Goal: Task Accomplishment & Management: Complete application form

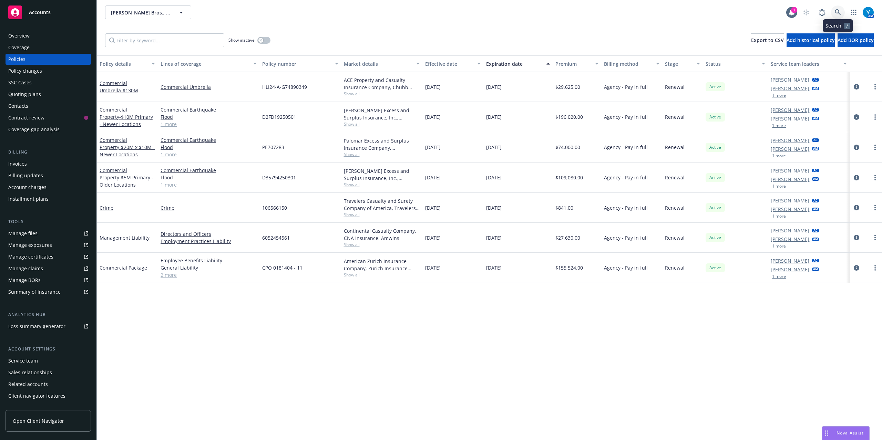
click at [836, 12] on icon at bounding box center [838, 12] width 6 height 6
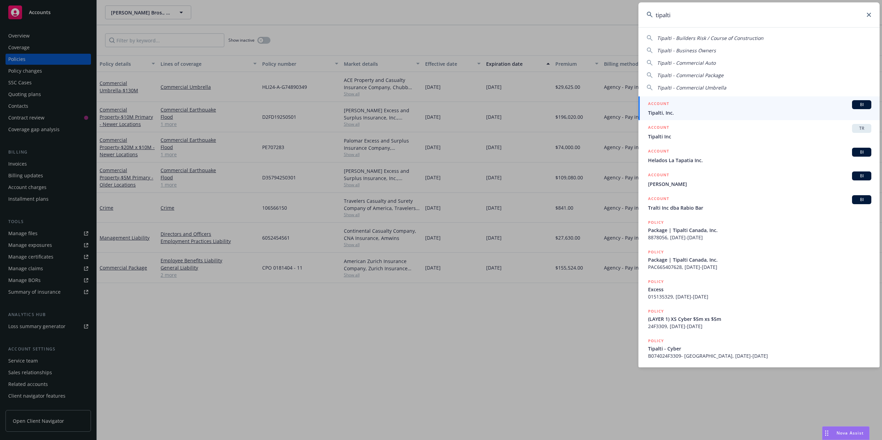
type input "tipalti"
click at [701, 112] on span "Tipalti, Inc." at bounding box center [759, 112] width 223 height 7
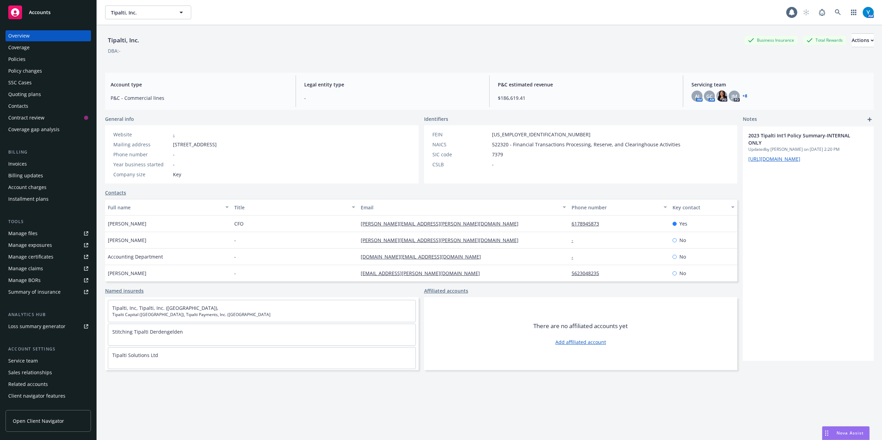
click at [20, 56] on div "Policies" at bounding box center [16, 59] width 17 height 11
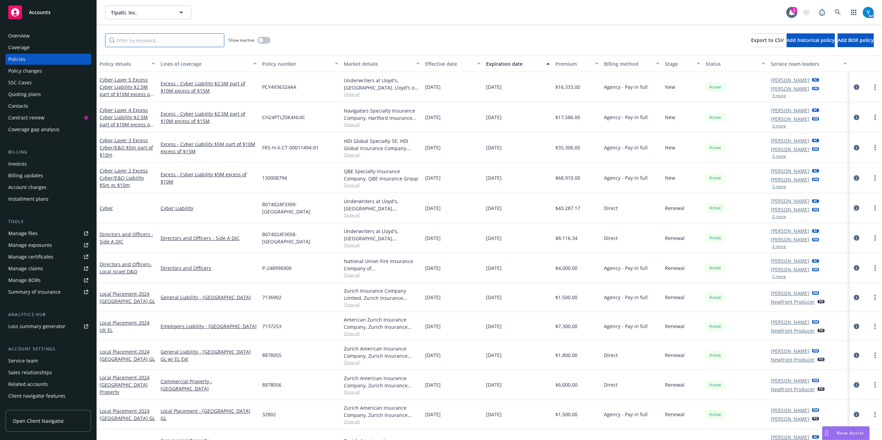
click at [171, 44] on input "Filter by keyword..." at bounding box center [164, 40] width 119 height 14
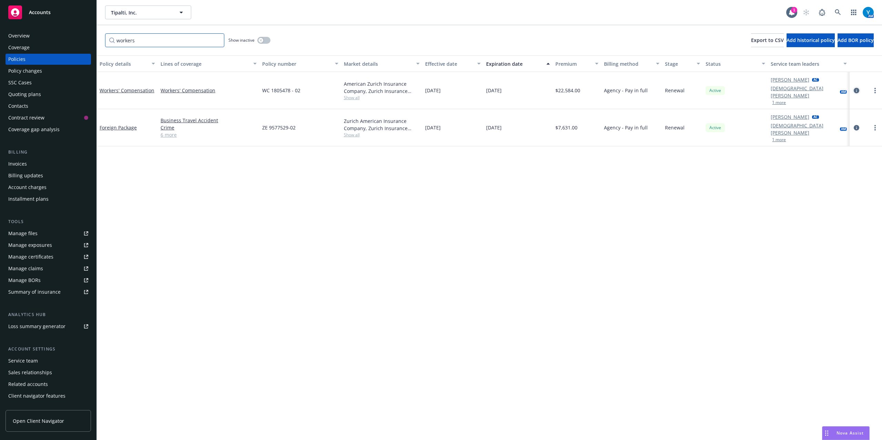
type input "workers"
click at [855, 88] on icon "circleInformation" at bounding box center [857, 91] width 6 height 6
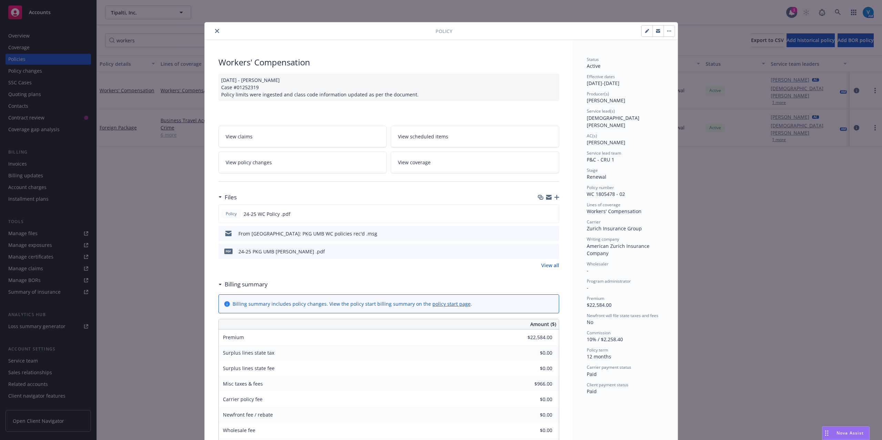
click at [253, 166] on span "View policy changes" at bounding box center [249, 162] width 46 height 7
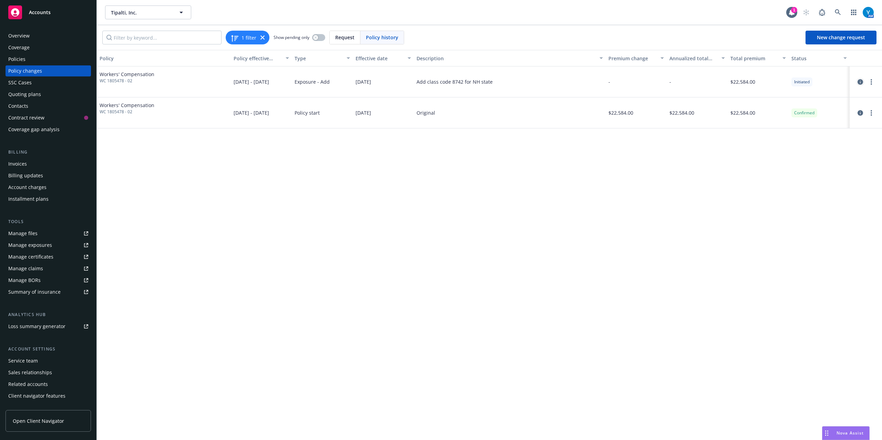
click at [860, 82] on icon "circleInformation" at bounding box center [860, 82] width 6 height 6
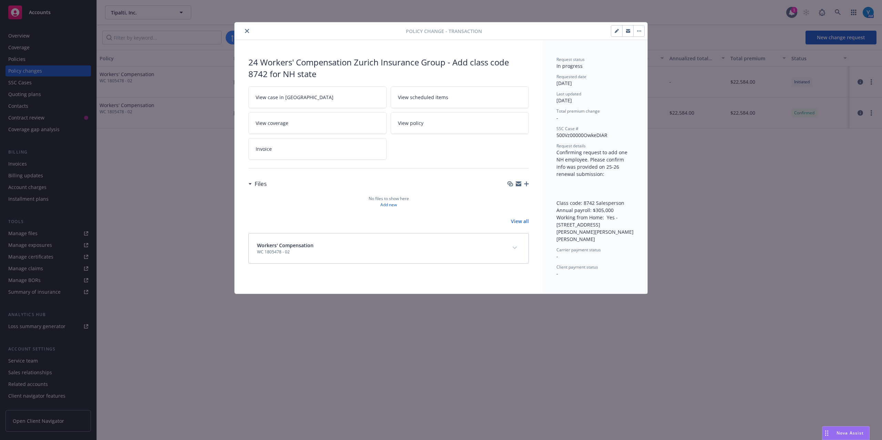
click at [248, 34] on button "close" at bounding box center [247, 31] width 8 height 8
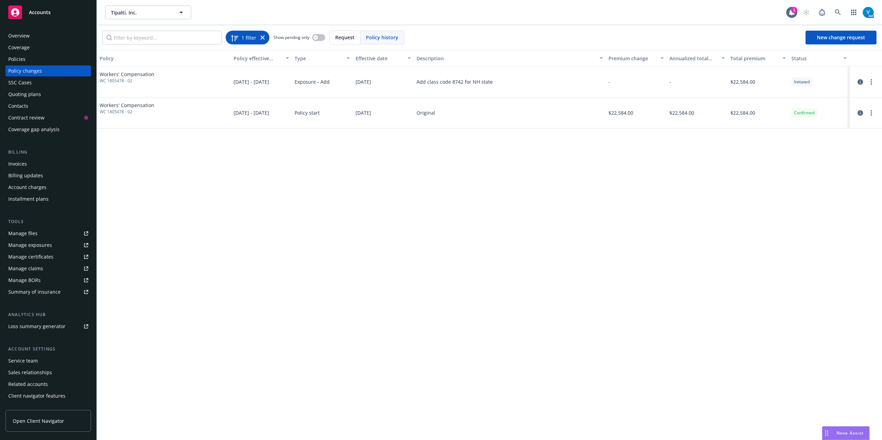
click at [258, 35] on div "1 filter" at bounding box center [247, 38] width 34 height 10
click at [260, 36] on div "1 filter" at bounding box center [247, 38] width 34 height 10
click at [262, 38] on icon at bounding box center [262, 37] width 4 height 4
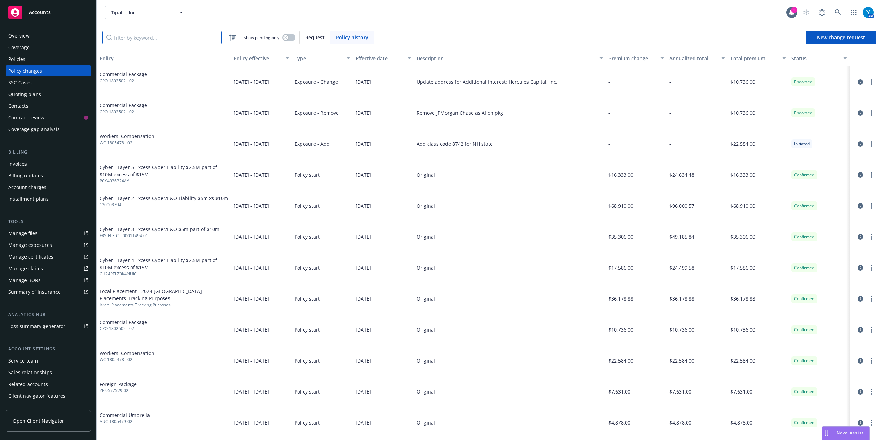
click at [180, 35] on input "Filter by keyword..." at bounding box center [161, 38] width 119 height 14
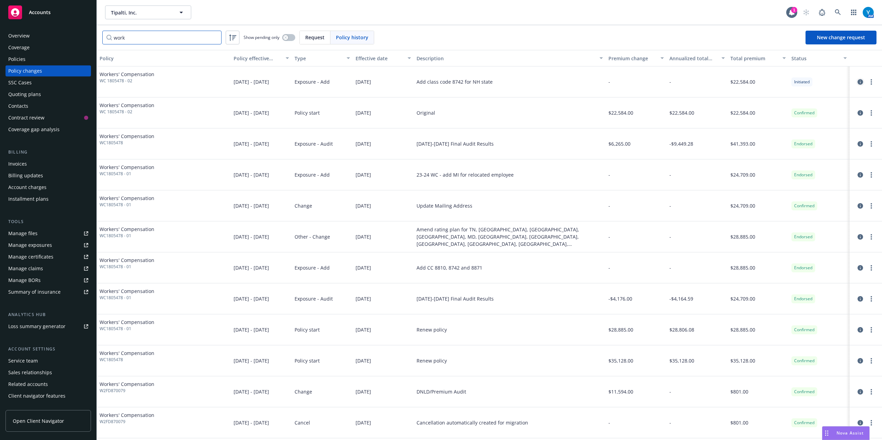
type input "work"
click at [857, 81] on icon "circleInformation" at bounding box center [860, 82] width 6 height 6
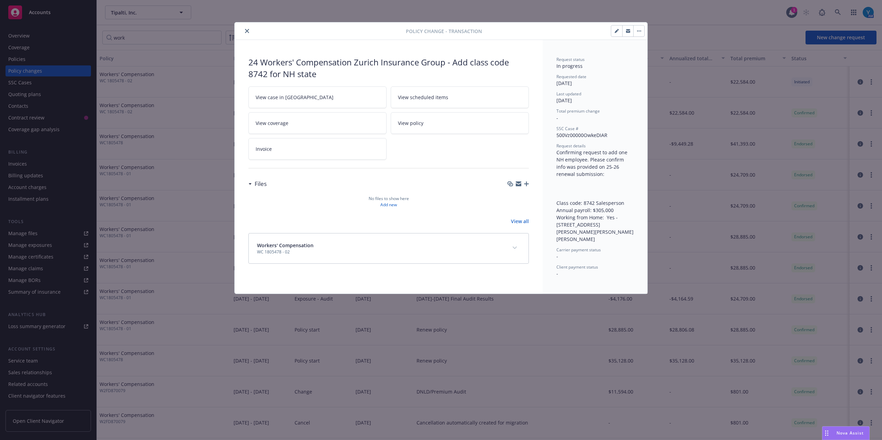
click at [247, 33] on button "close" at bounding box center [247, 31] width 8 height 8
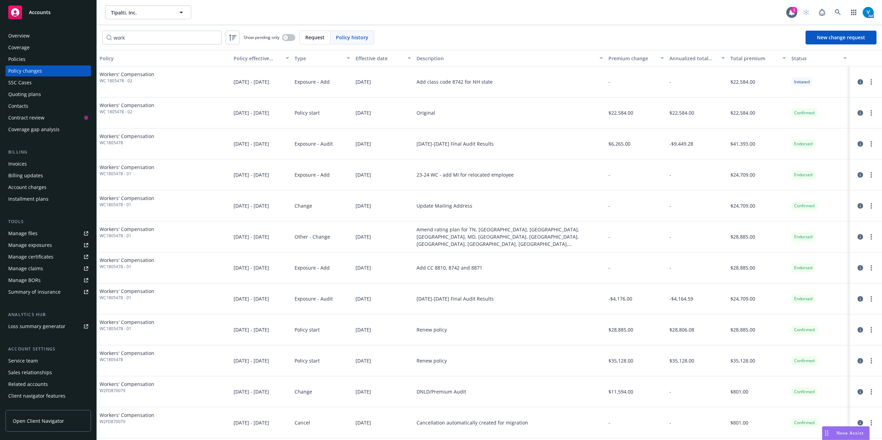
drag, startPoint x: 21, startPoint y: 82, endPoint x: 23, endPoint y: 89, distance: 7.4
click at [21, 82] on div "SSC Cases" at bounding box center [19, 82] width 23 height 11
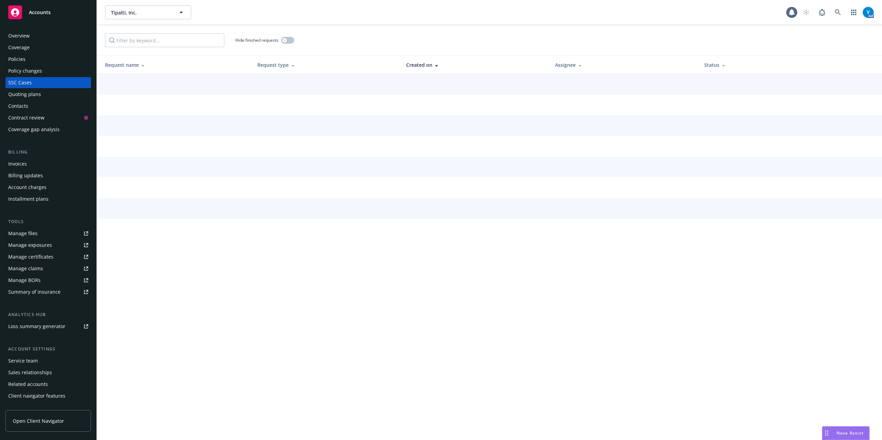
click at [26, 70] on div "Policy changes" at bounding box center [25, 70] width 34 height 11
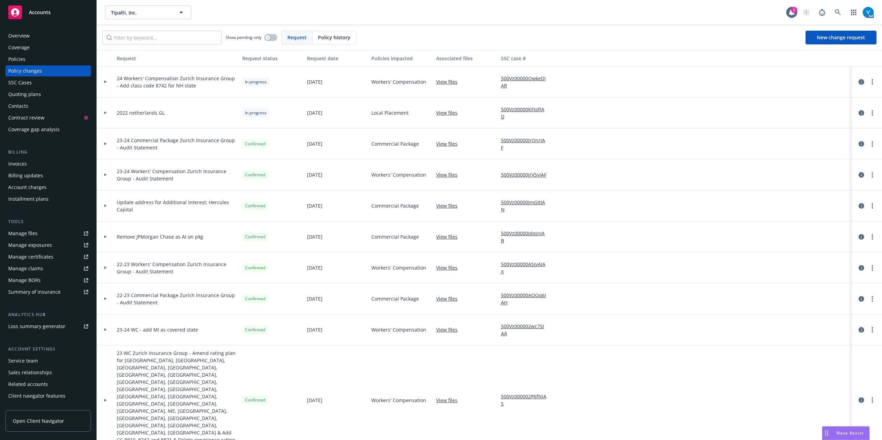
click at [859, 83] on icon "circleInformation" at bounding box center [862, 82] width 6 height 6
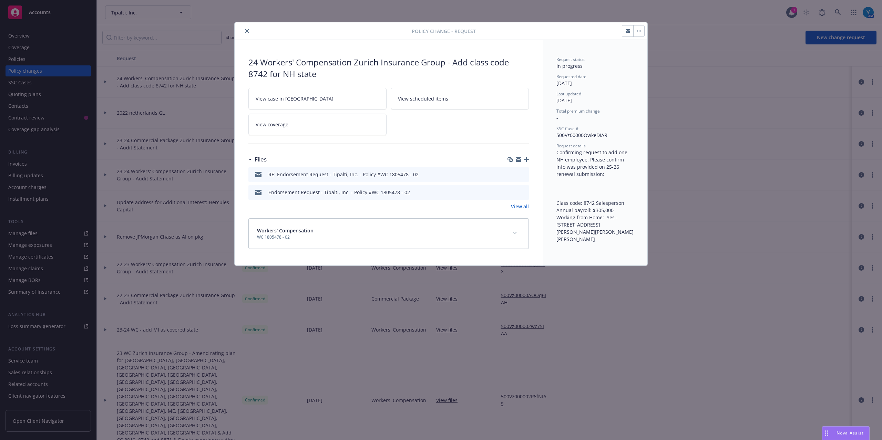
click at [528, 160] on icon "button" at bounding box center [526, 159] width 5 height 5
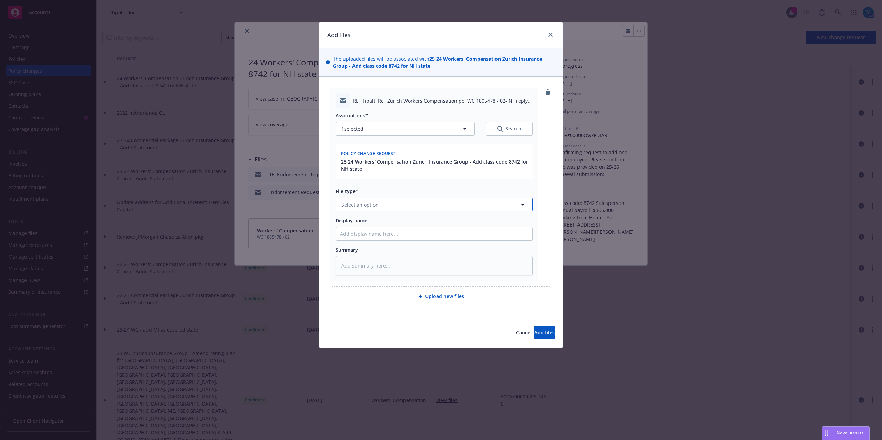
drag, startPoint x: 389, startPoint y: 206, endPoint x: 389, endPoint y: 202, distance: 4.5
click at [389, 206] on button "Select an option" at bounding box center [434, 205] width 197 height 14
type input "endor"
click at [384, 243] on span "Endorsement delivery" at bounding box center [365, 241] width 52 height 7
type textarea "x"
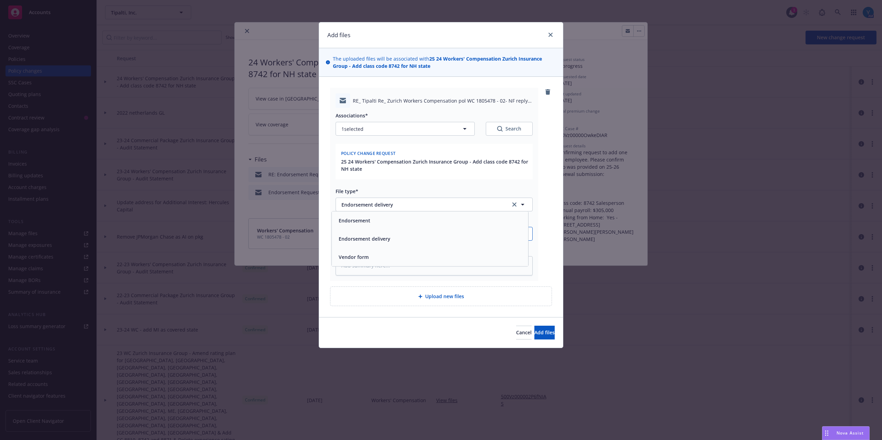
click at [383, 230] on input "Display name" at bounding box center [434, 233] width 196 height 13
type input "T"
type textarea "x"
type input "To"
type textarea "x"
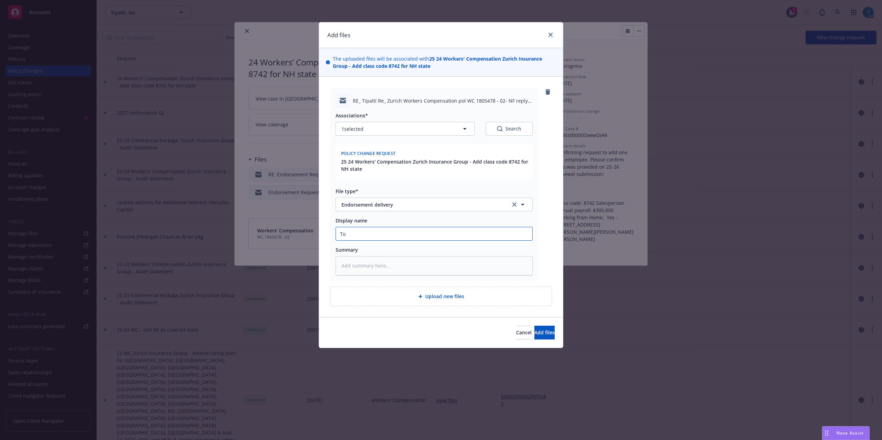
type input "To"
type textarea "x"
type input "To C"
type textarea "x"
type input "To Cl"
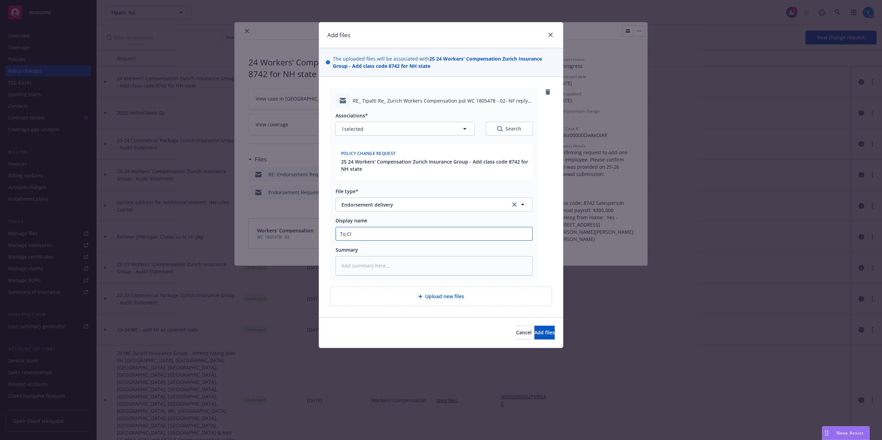
type textarea "x"
type input "To Cli"
type textarea "x"
type input "To Clien"
type textarea "x"
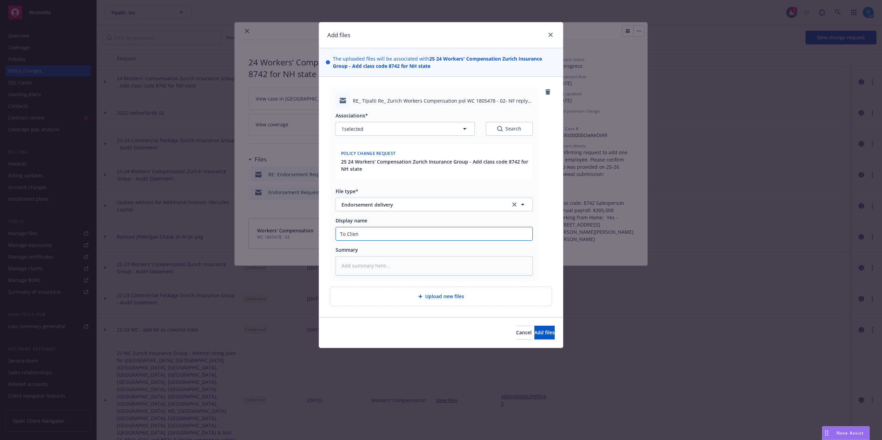
type input "To Client"
type textarea "x"
type input "To Client:"
type textarea "x"
type input "To Client:"
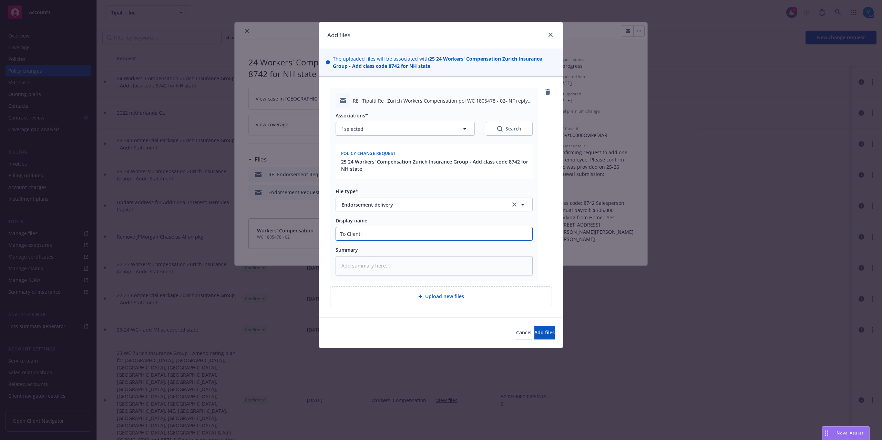
click at [371, 231] on input "To Client:" at bounding box center [434, 233] width 196 height 13
type textarea "x"
type input "To Client: E"
type textarea "x"
type input "To Client: En"
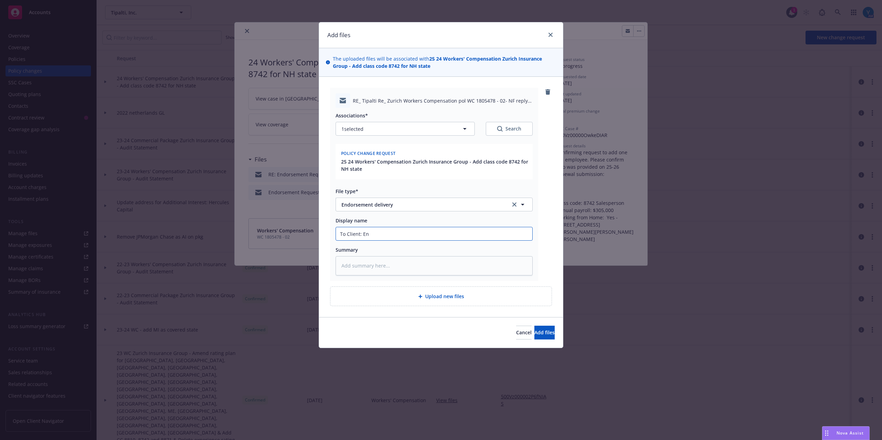
type textarea "x"
type input "To Client: E"
type textarea "x"
type input "To Client:"
type textarea "x"
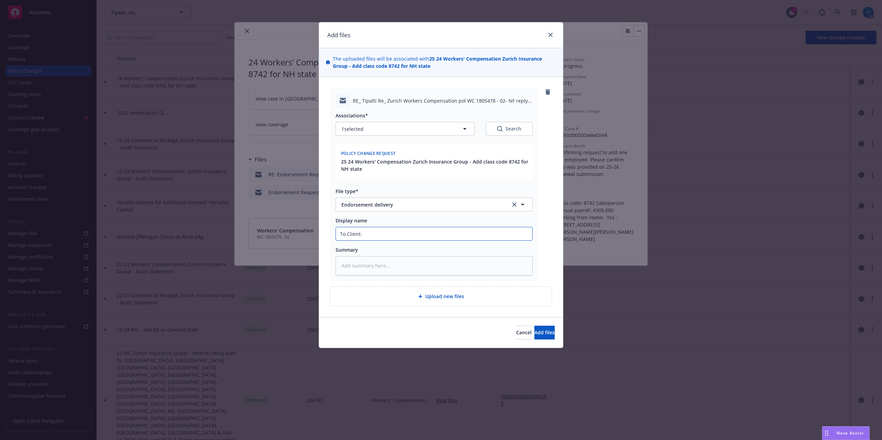
type input "To Client: 2"
type textarea "x"
type input "To Client: 25"
type textarea "x"
type input "To Client: 25-"
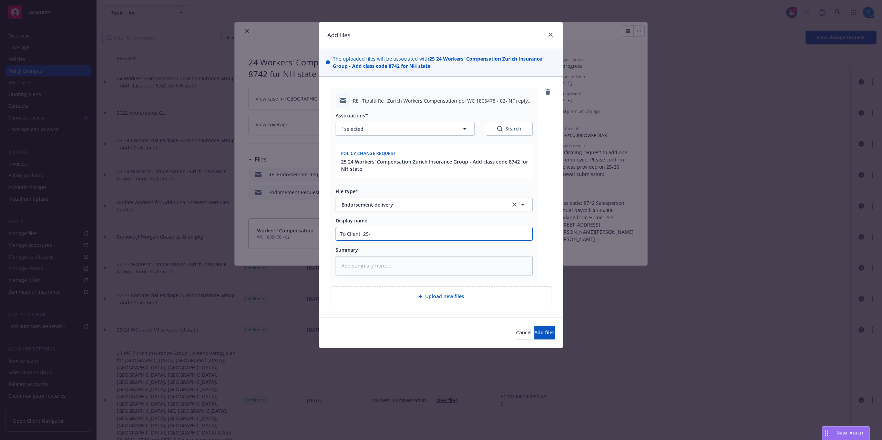
type textarea "x"
type input "To Client: 25-2"
type textarea "x"
type input "To Client: 25-26"
type textarea "x"
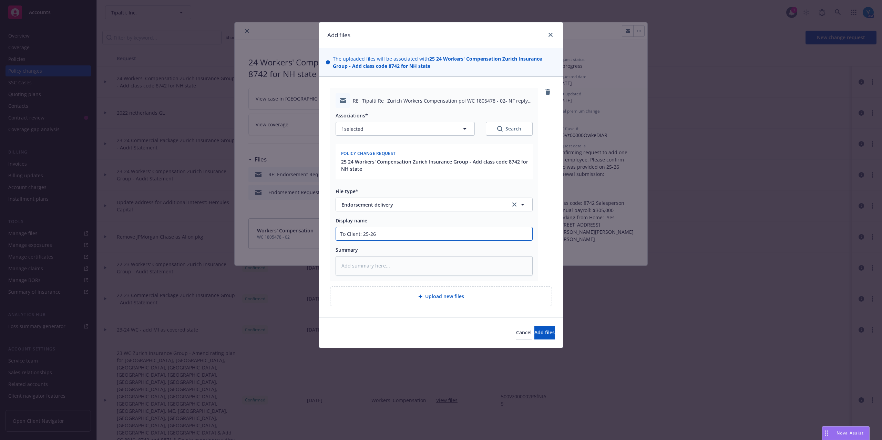
type input "To Client: 25-26"
type textarea "x"
type input "To Client: 25-26 W"
type textarea "x"
type input "To Client: 25-26 WC"
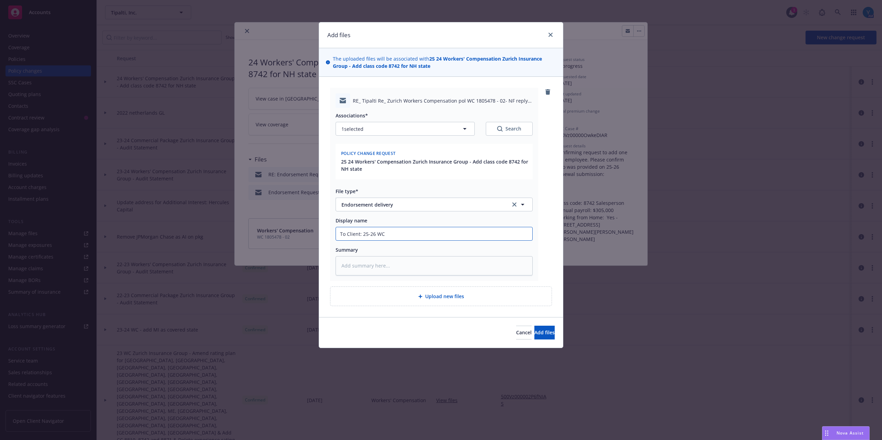
type textarea "x"
type input "To Client: 25-26 WC e"
type textarea "x"
type input "To Client: 25-26 WC en"
type textarea "x"
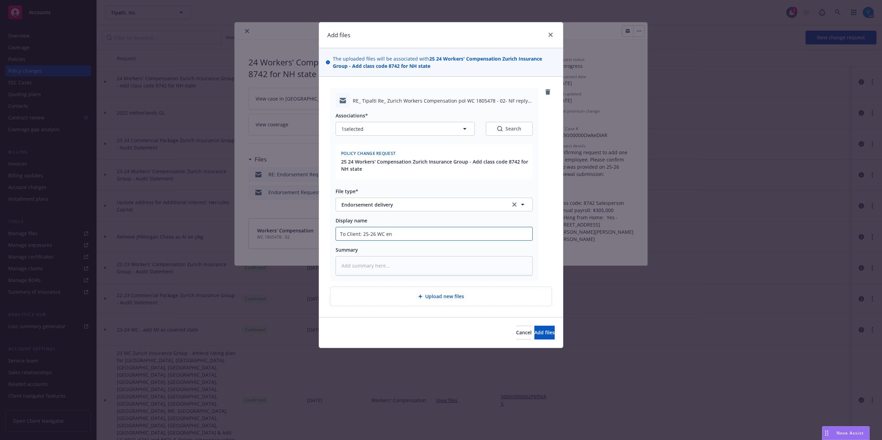
type input "To Client: 25-26 WC end"
type textarea "x"
type input "To Client: 25-26 [PERSON_NAME]"
type textarea "x"
type input "To Client: 25-26 [PERSON_NAME]"
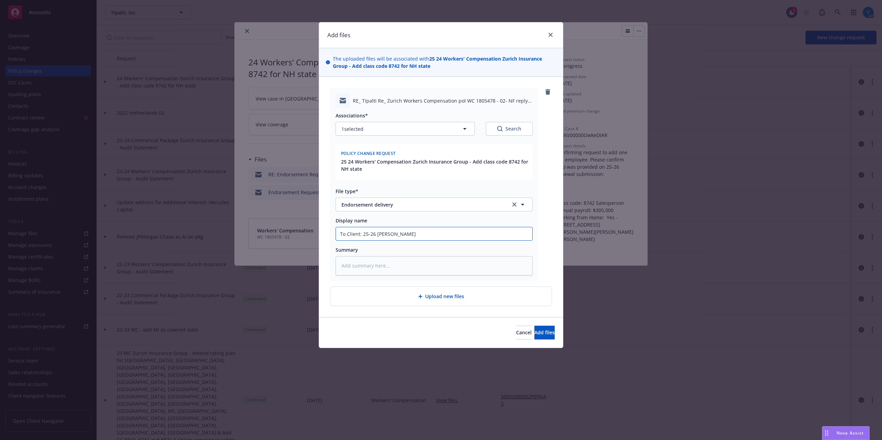
type textarea "x"
type input "To Client: 25-26 [PERSON_NAME] a"
type textarea "x"
type input "To Client: 25-26 [PERSON_NAME] ad"
type textarea "x"
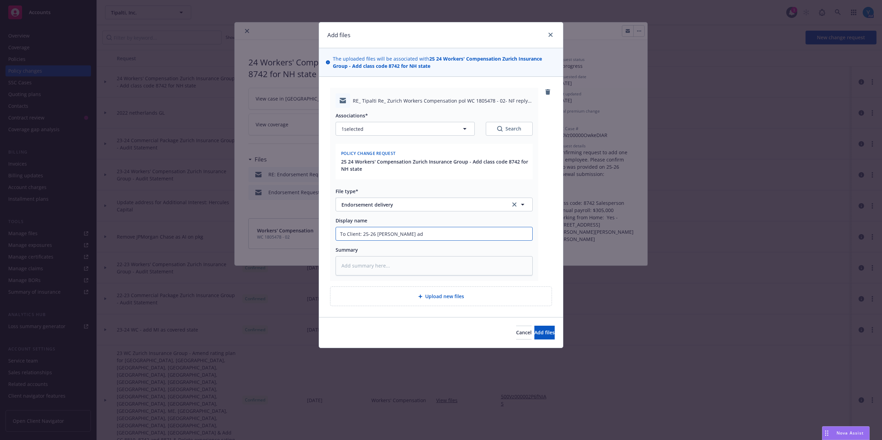
type input "To Client: 25-26 [PERSON_NAME] add"
type textarea "x"
type input "To Client: 25-26 [PERSON_NAME] addi"
type textarea "x"
type input "To Client: 25-26 [PERSON_NAME] addin"
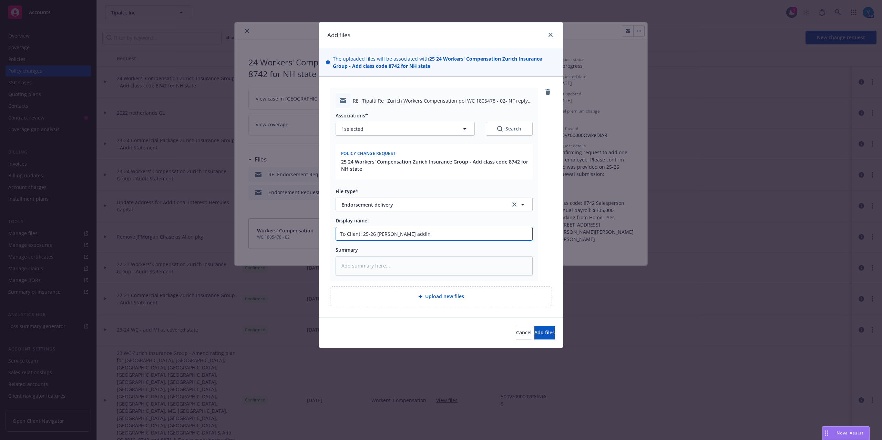
type textarea "x"
type input "To Client: 25-26 [PERSON_NAME] adding"
type textarea "x"
type input "To Client: 25-26 [PERSON_NAME] adding"
type textarea "x"
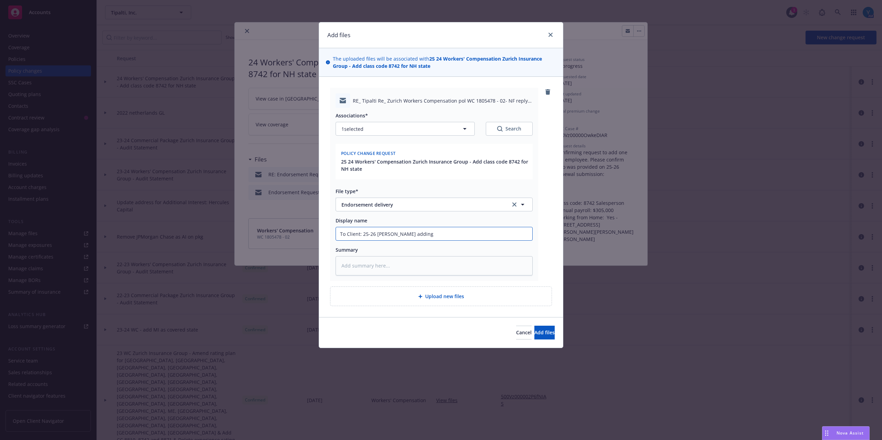
type input "To Client: 25-26 [PERSON_NAME] adding N"
type textarea "x"
type input "To Client: 25-26 [PERSON_NAME] adding NH"
type textarea "x"
type input "To Client: 25-26 [PERSON_NAME] adding NH"
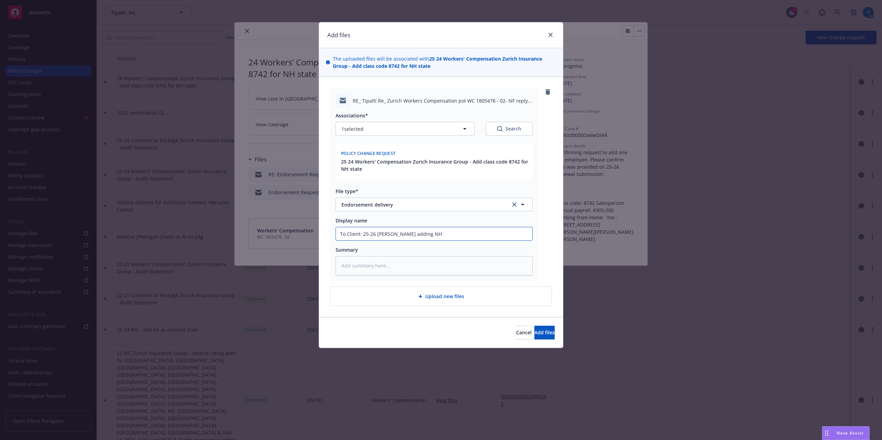
type textarea "x"
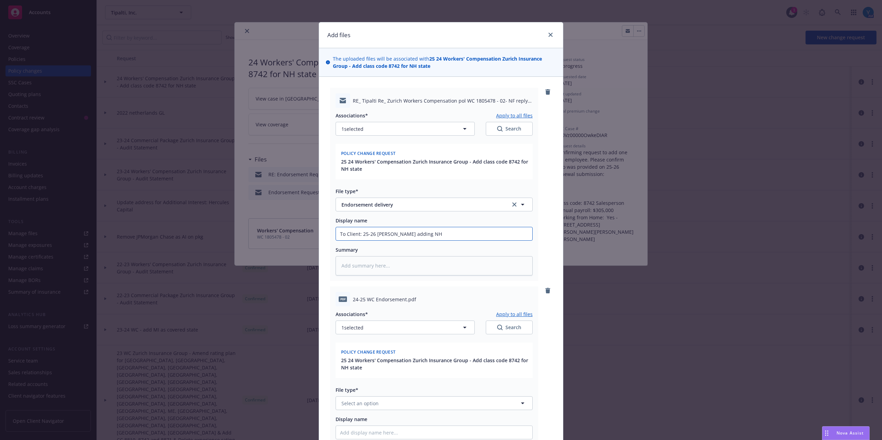
scroll to position [130, 0]
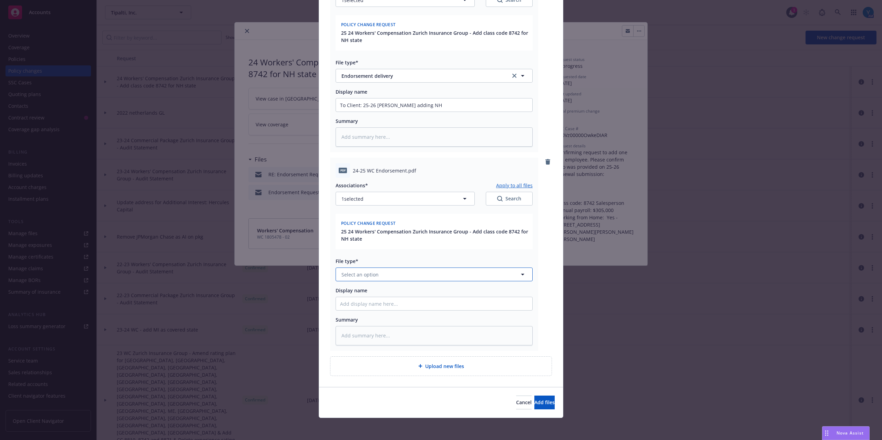
click at [365, 275] on span "Select an option" at bounding box center [359, 274] width 37 height 7
type input "endorseme"
click at [402, 295] on div "Endorsement" at bounding box center [434, 294] width 188 height 10
click at [372, 112] on input "Display name" at bounding box center [434, 105] width 196 height 13
type textarea "x"
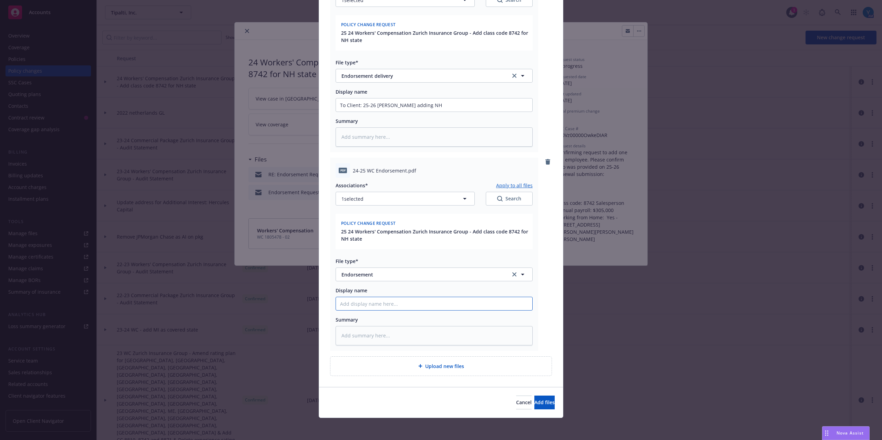
type input "2"
type textarea "x"
type input "25"
type textarea "x"
type input "25"
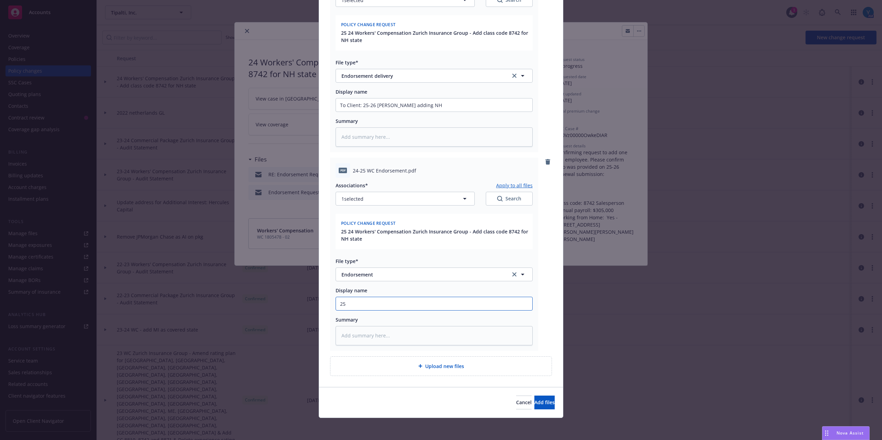
type textarea "x"
type input "2"
type textarea "x"
drag, startPoint x: 370, startPoint y: 105, endPoint x: 361, endPoint y: 105, distance: 8.6
click at [361, 105] on input "To Client: 25-26 [PERSON_NAME] adding NH" at bounding box center [434, 105] width 196 height 13
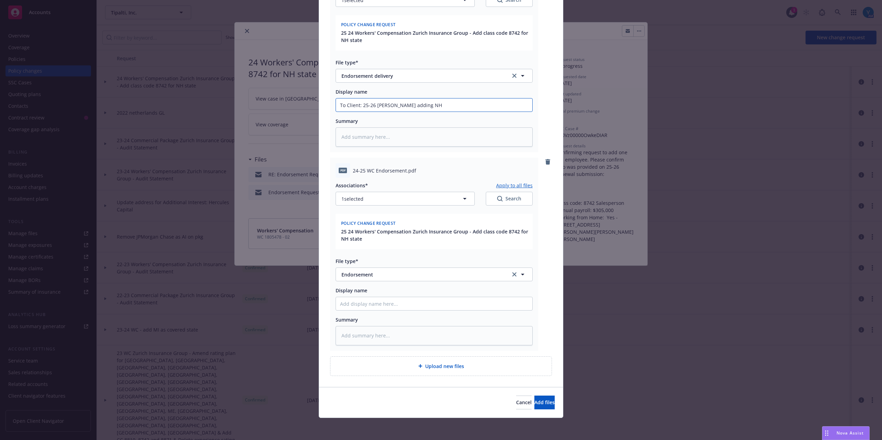
type textarea "x"
type input "To Client: 24 [PERSON_NAME] adding NH"
type textarea "x"
type input "To Client: 24- [PERSON_NAME] adding NH"
type textarea "x"
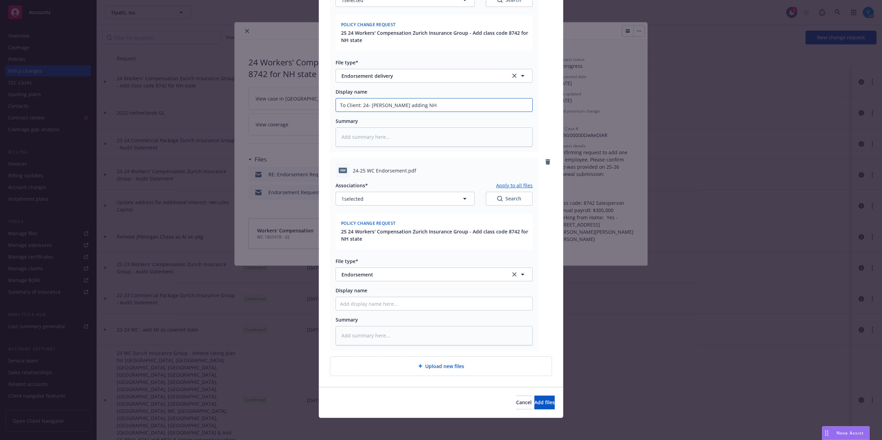
type input "To Client: 24-2 [PERSON_NAME] adding NH"
type textarea "x"
type input "To Client: 24-25 [PERSON_NAME] adding NH"
click at [390, 112] on input "Display name" at bounding box center [434, 105] width 196 height 13
type textarea "x"
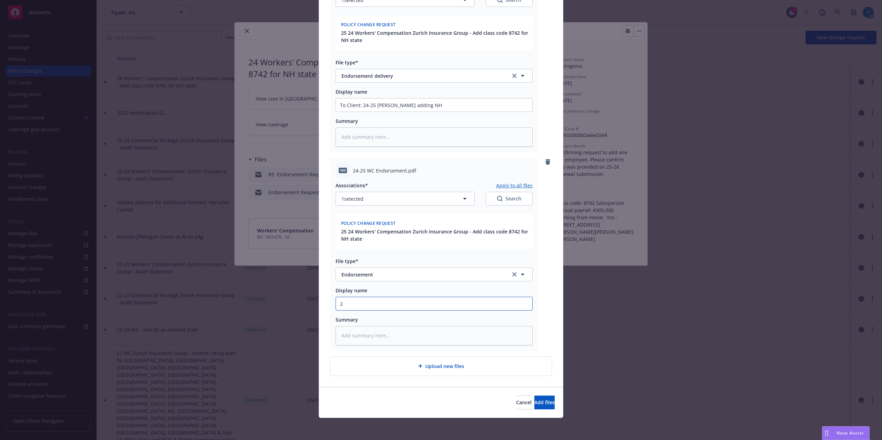
type input "24"
type textarea "x"
type input "24-"
type textarea "x"
type input "24-2"
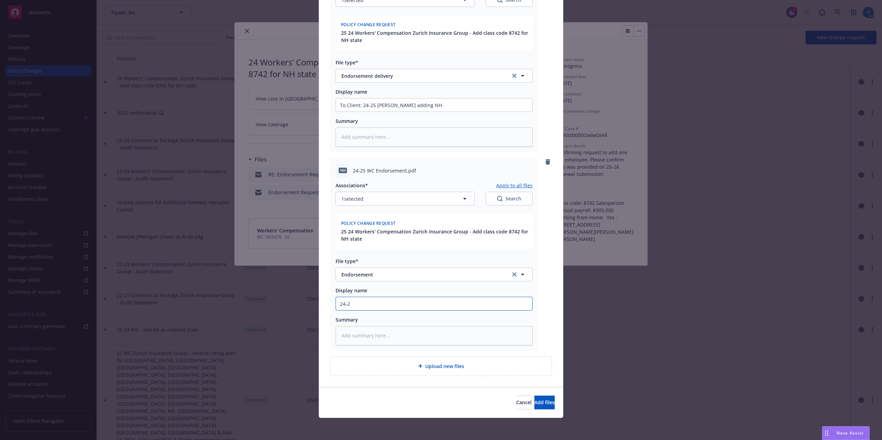
type textarea "x"
type input "24-25"
type textarea "x"
type input "24-25"
type textarea "x"
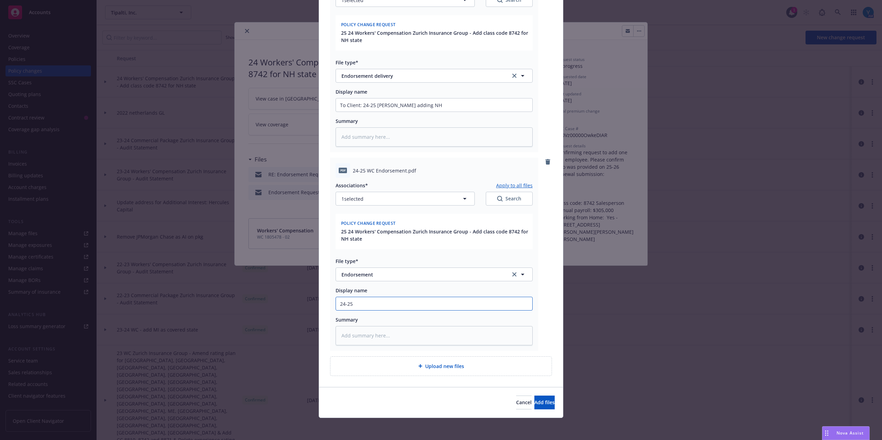
type input "24-25 W"
type textarea "x"
type input "24-25 WC"
type textarea "x"
type input "24-25 WC"
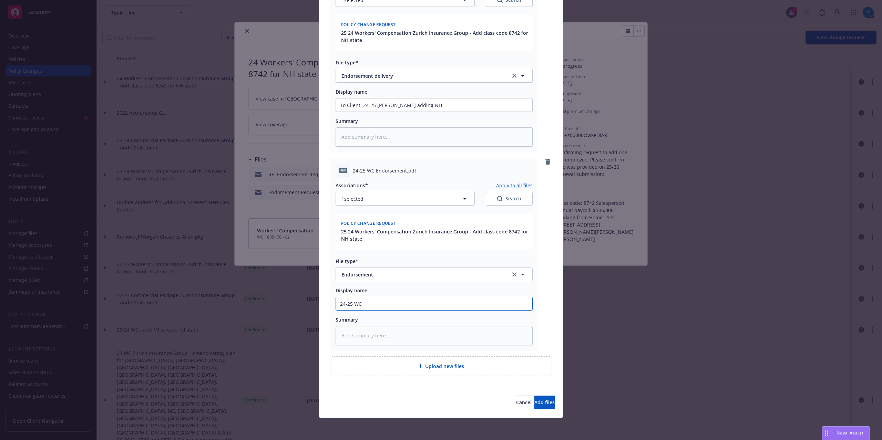
type textarea "x"
type input "24-25 WC E"
type textarea "x"
type input "24-25 WC Eb"
type textarea "x"
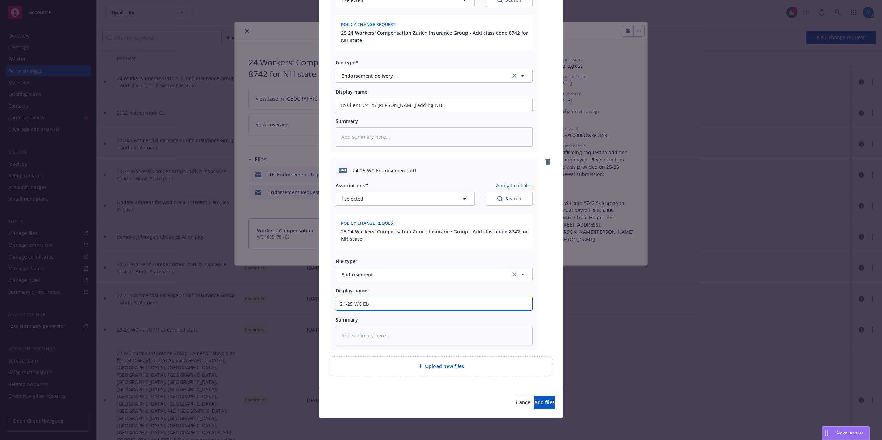
type input "24-25 WC Ebd"
type textarea "x"
type input "24-25 WC Ebd"
type textarea "x"
type input "24-25 WC Eb"
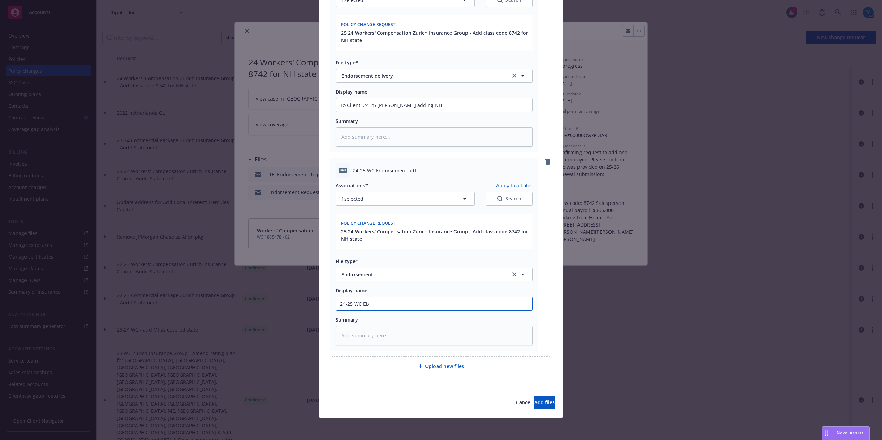
type textarea "x"
type input "24-25 WC E"
type textarea "x"
type input "24-25 WC En"
type textarea "x"
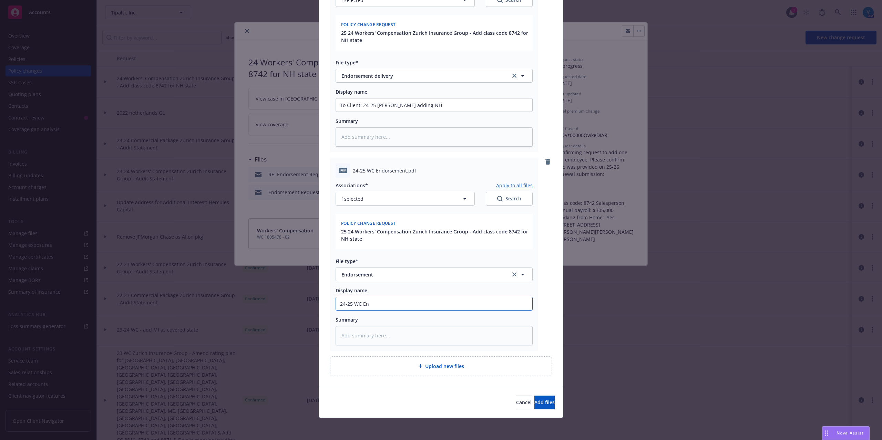
type input "24-25 WC End"
type textarea "x"
type input "24-25 [PERSON_NAME]"
type textarea "x"
type input "24-25 [PERSON_NAME]"
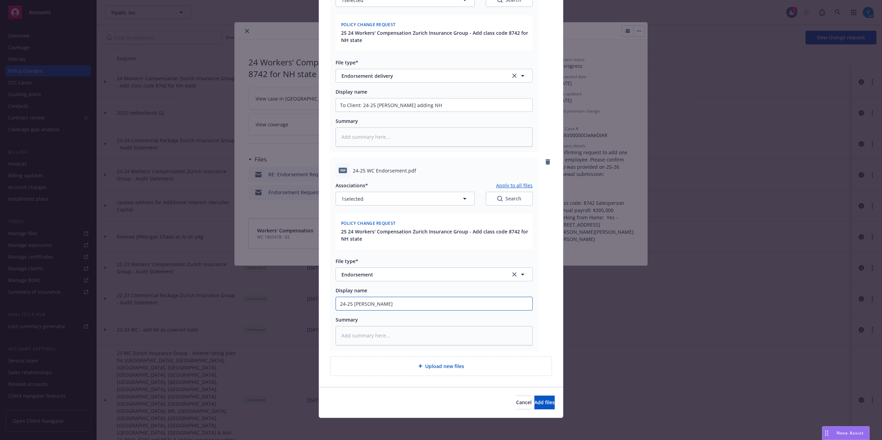
type textarea "x"
type input "24-25 [PERSON_NAME] -"
type textarea "x"
type input "24-25 [PERSON_NAME] -"
type textarea "x"
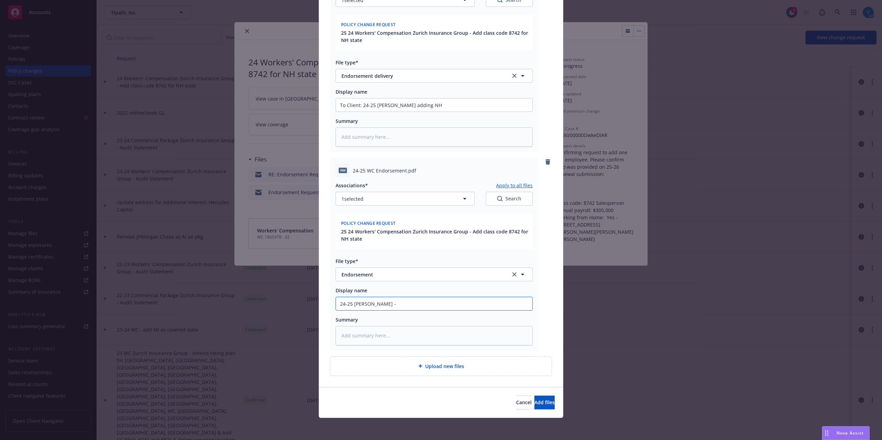
type input "24-25 [PERSON_NAME] - A"
type textarea "x"
type input "24-25 [PERSON_NAME] - Ad"
type textarea "x"
type input "24-25 [PERSON_NAME] - Add"
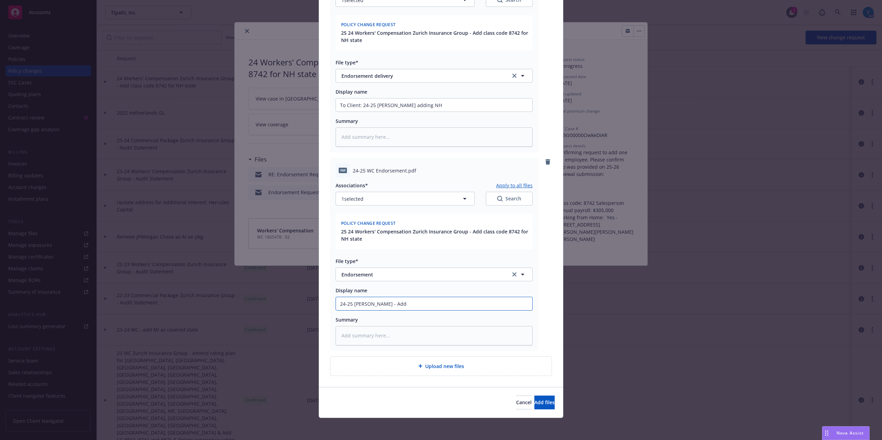
type textarea "x"
type input "24-25 [PERSON_NAME] - Add"
type textarea "x"
type input "24-25 [PERSON_NAME] - Add N"
type textarea "x"
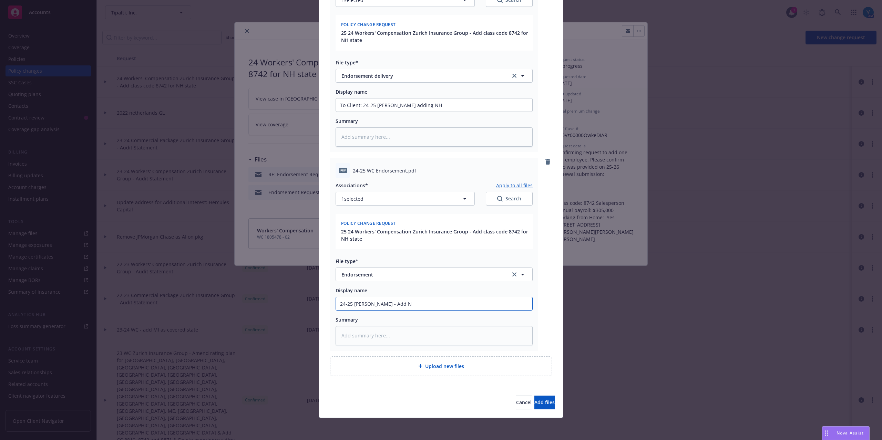
type input "24-25 [PERSON_NAME] - Add NH"
type textarea "x"
type input "24-25 [PERSON_NAME] - Add NH"
click at [534, 400] on span "Add files" at bounding box center [544, 402] width 20 height 7
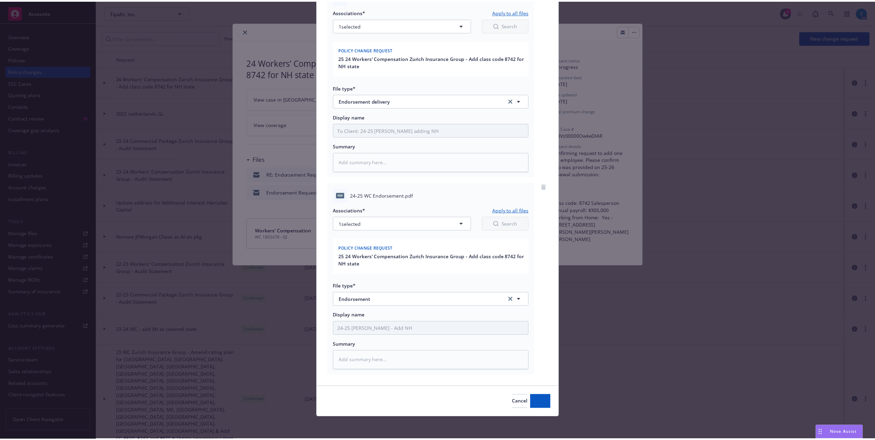
scroll to position [104, 0]
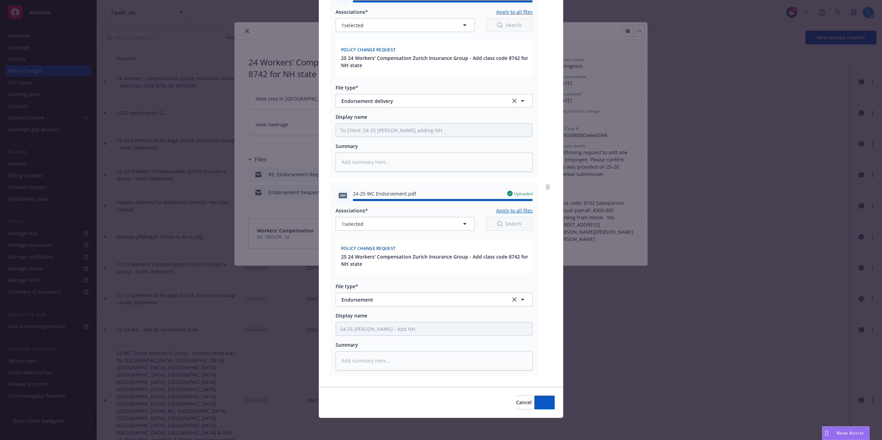
type textarea "x"
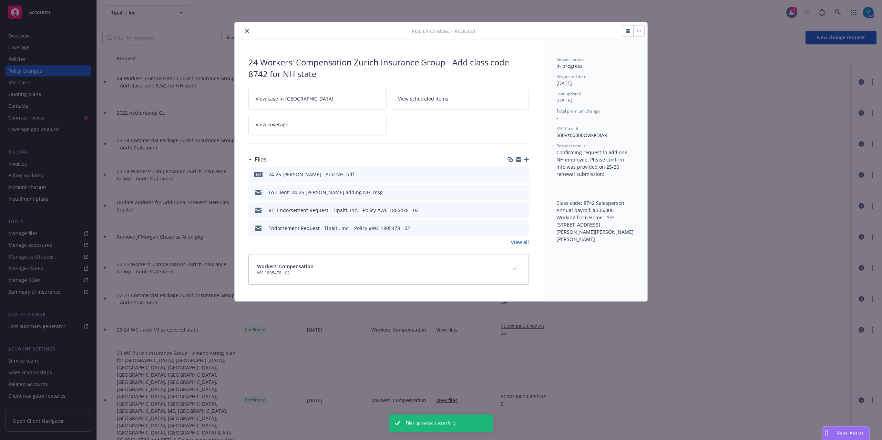
click at [641, 34] on button "button" at bounding box center [638, 30] width 11 height 11
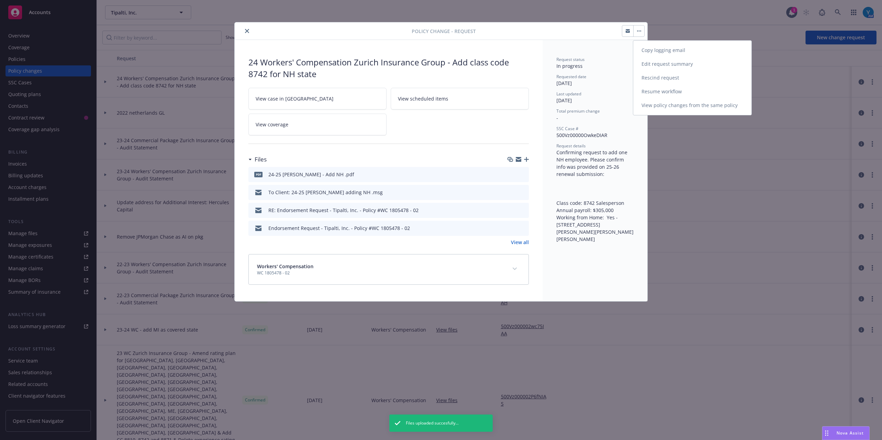
click at [661, 90] on link "Resume workflow" at bounding box center [692, 92] width 118 height 14
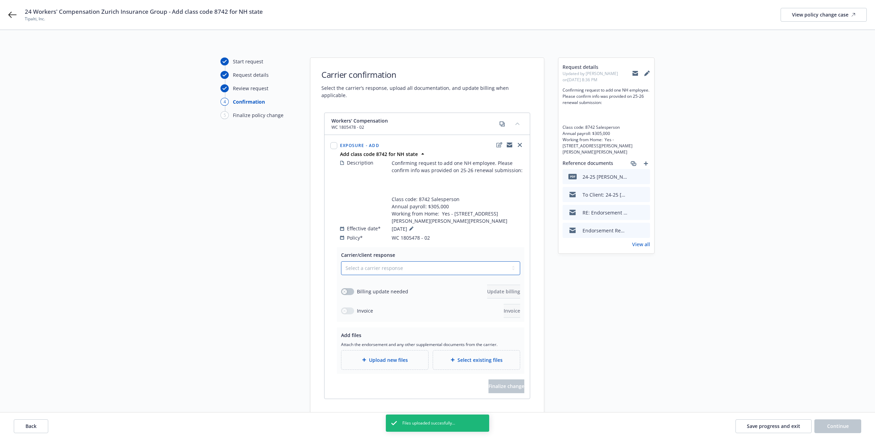
click at [388, 265] on select "Select a carrier response Accepted Accepted with revision No endorsement needed…" at bounding box center [430, 268] width 179 height 14
select select "ACCEPTED"
click at [341, 261] on select "Select a carrier response Accepted Accepted with revision No endorsement needed…" at bounding box center [430, 268] width 179 height 14
click at [402, 357] on span "Upload new files" at bounding box center [388, 360] width 39 height 7
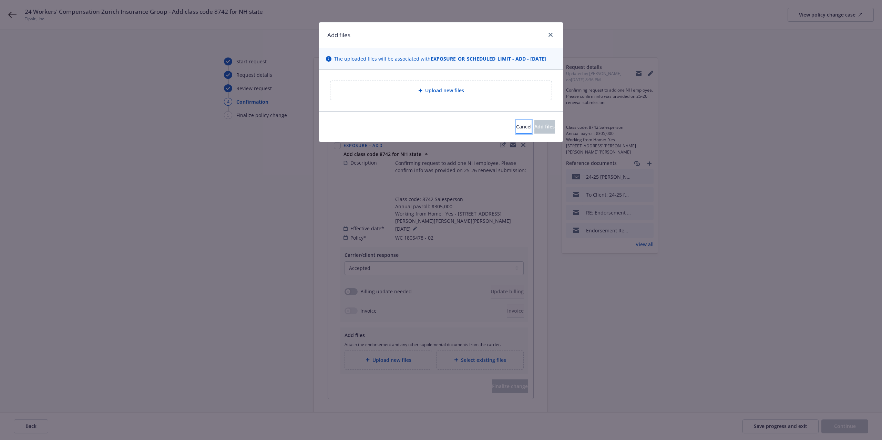
click at [516, 130] on span "Cancel" at bounding box center [524, 126] width 16 height 7
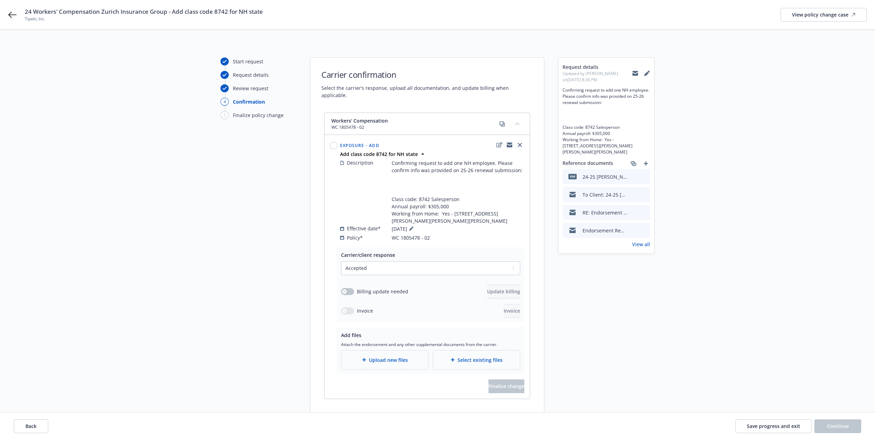
click at [499, 351] on div "Select existing files" at bounding box center [476, 360] width 87 height 19
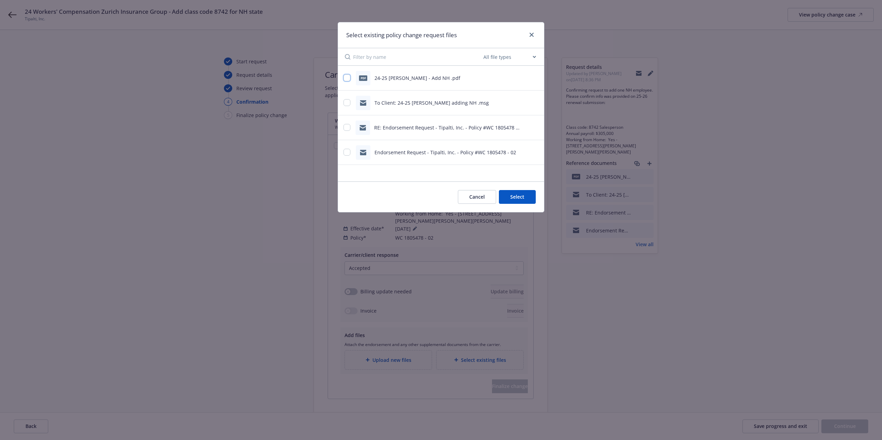
click at [348, 76] on input "checkbox" at bounding box center [346, 77] width 7 height 7
checkbox input "true"
click at [349, 103] on input "checkbox" at bounding box center [346, 102] width 7 height 7
checkbox input "true"
click at [502, 197] on button "Select 2 files" at bounding box center [510, 197] width 52 height 14
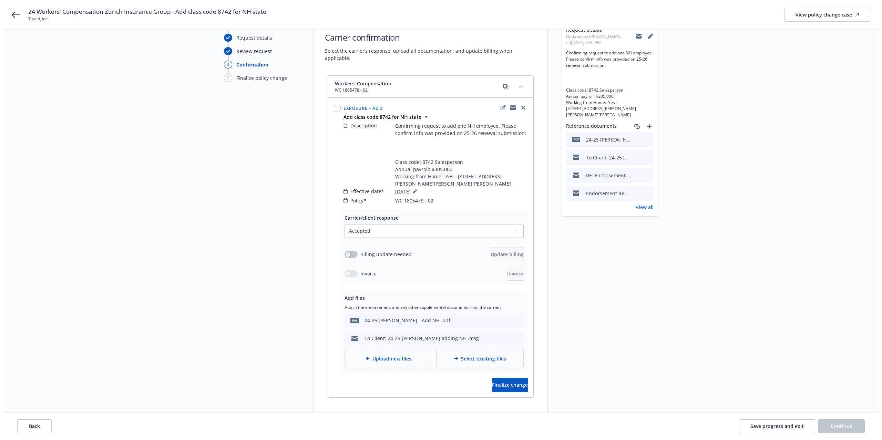
scroll to position [78, 0]
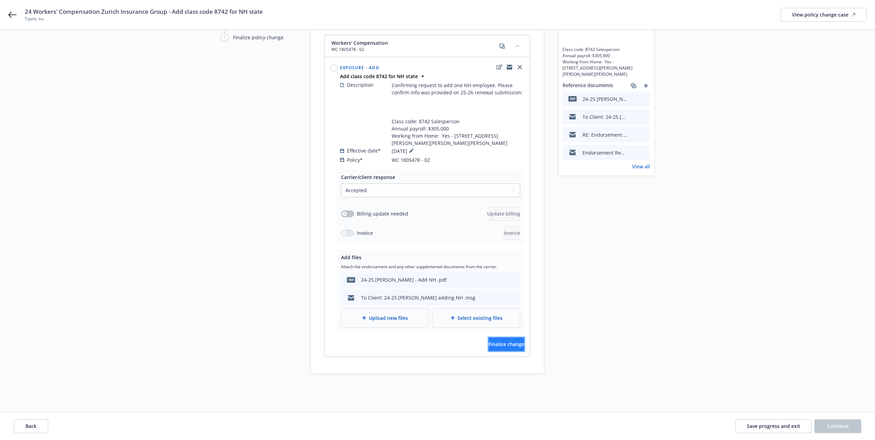
click at [495, 341] on span "Finalize change" at bounding box center [507, 344] width 36 height 7
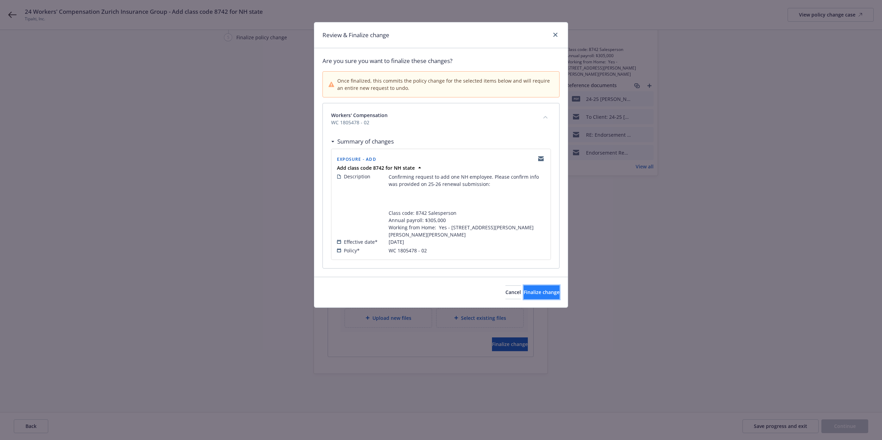
click at [524, 293] on span "Finalize change" at bounding box center [542, 292] width 36 height 7
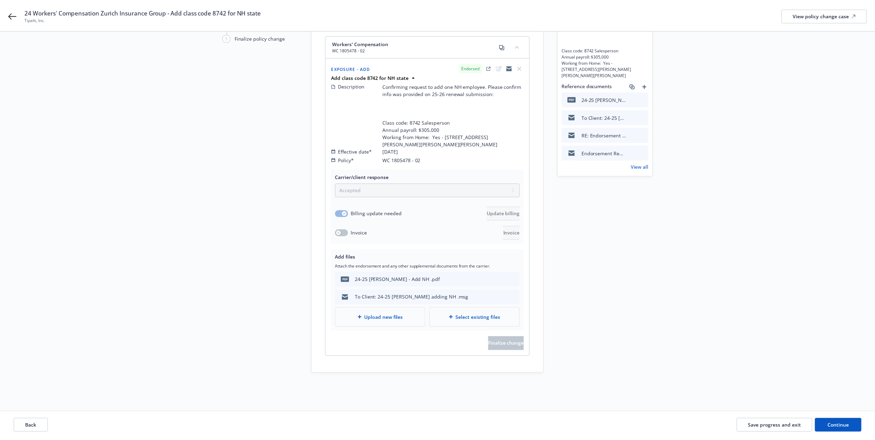
scroll to position [78, 0]
click at [830, 422] on button "Continue" at bounding box center [837, 427] width 47 height 14
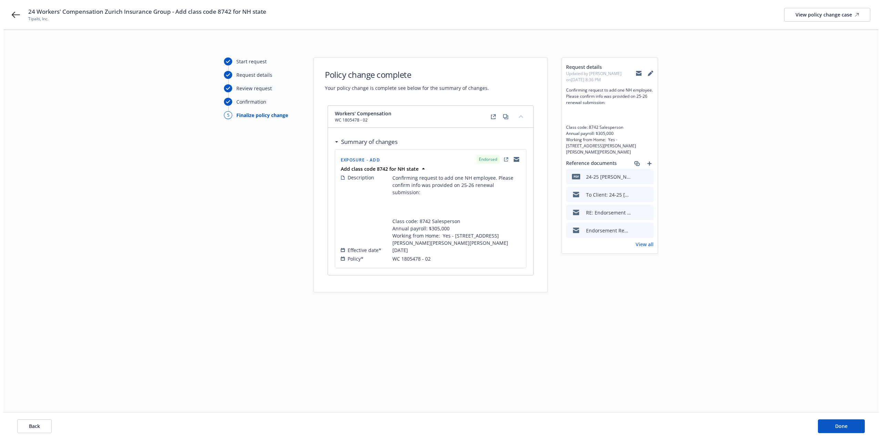
scroll to position [0, 0]
click at [846, 421] on button "Done" at bounding box center [844, 427] width 47 height 14
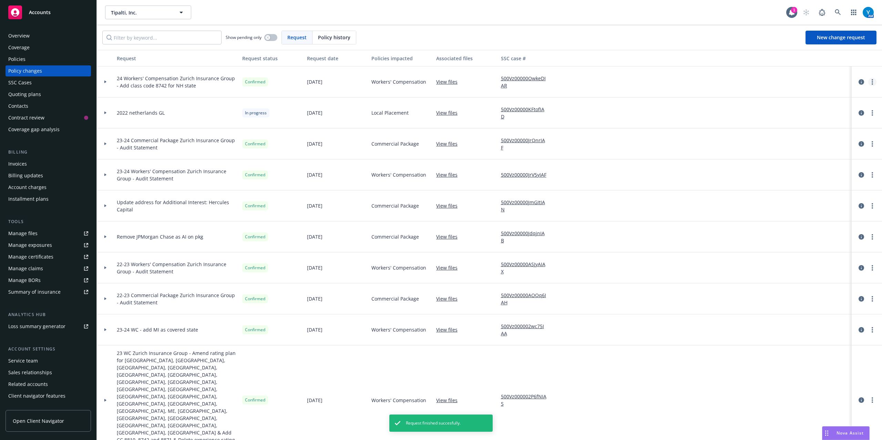
click at [868, 82] on link "more" at bounding box center [872, 82] width 8 height 8
click at [859, 79] on icon "circleInformation" at bounding box center [862, 82] width 6 height 6
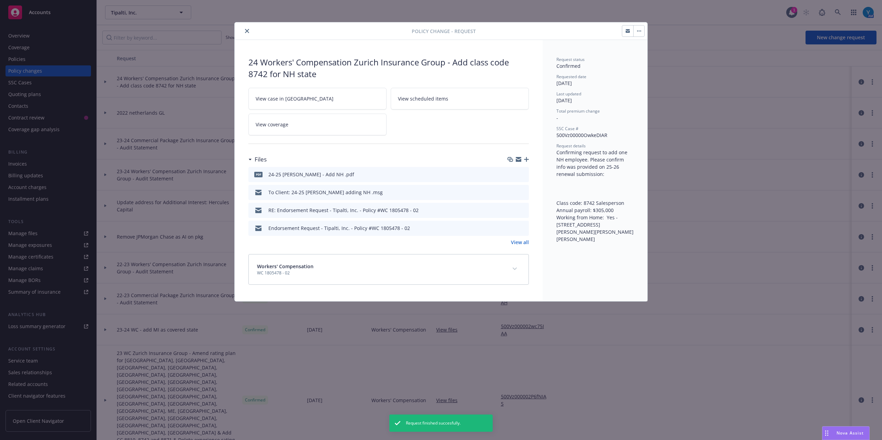
click at [289, 100] on span "View case in [GEOGRAPHIC_DATA]" at bounding box center [295, 98] width 78 height 7
click at [442, 99] on span "View scheduled items" at bounding box center [423, 98] width 50 height 7
